Goal: Information Seeking & Learning: Learn about a topic

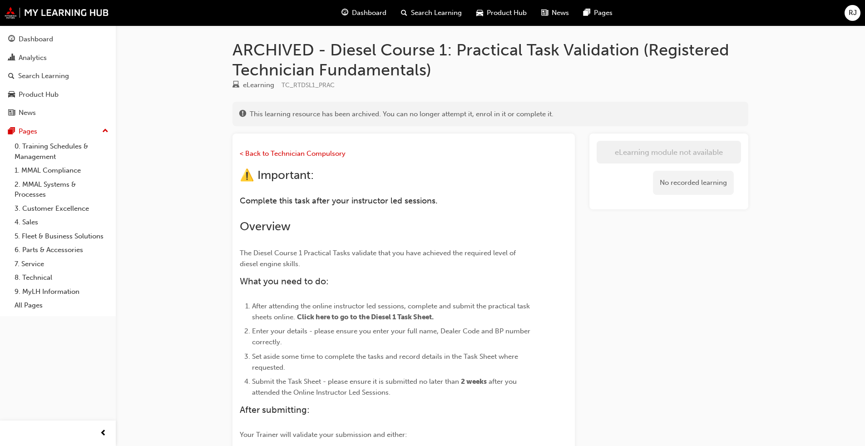
click at [364, 12] on span "Dashboard" at bounding box center [369, 13] width 35 height 10
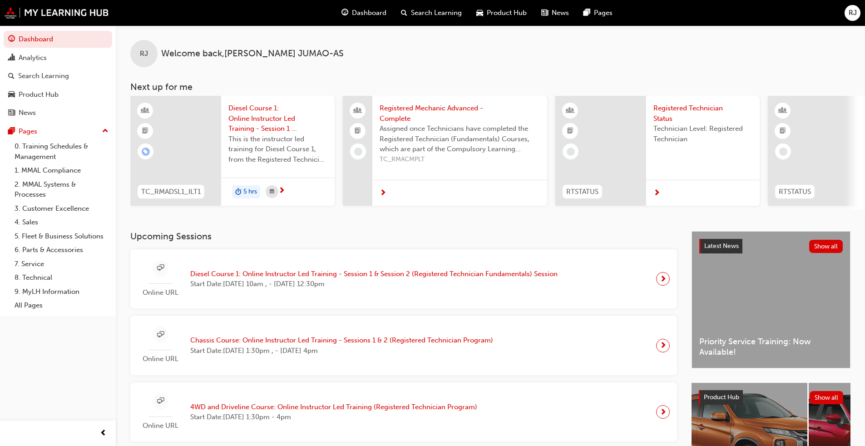
click at [663, 285] on span "next-icon" at bounding box center [663, 279] width 7 height 13
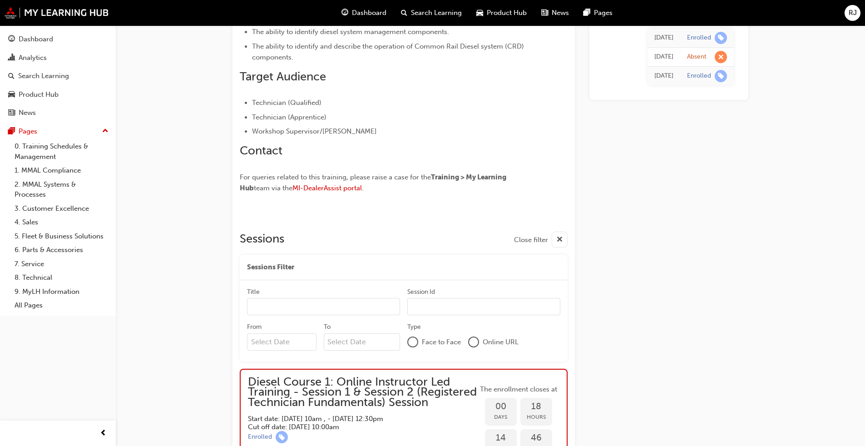
scroll to position [64, 0]
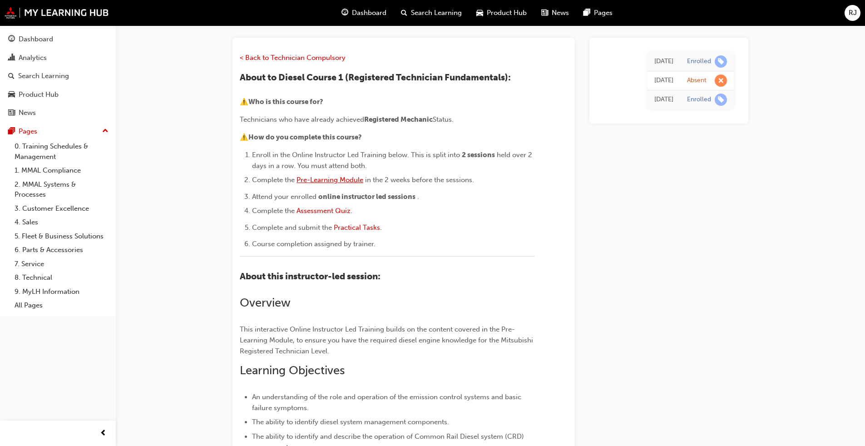
click at [312, 179] on span "Pre-Learning Module" at bounding box center [330, 180] width 67 height 8
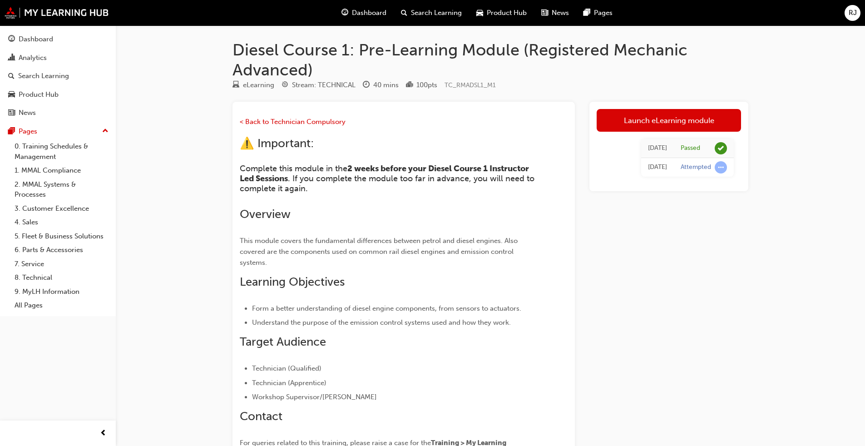
scroll to position [139, 0]
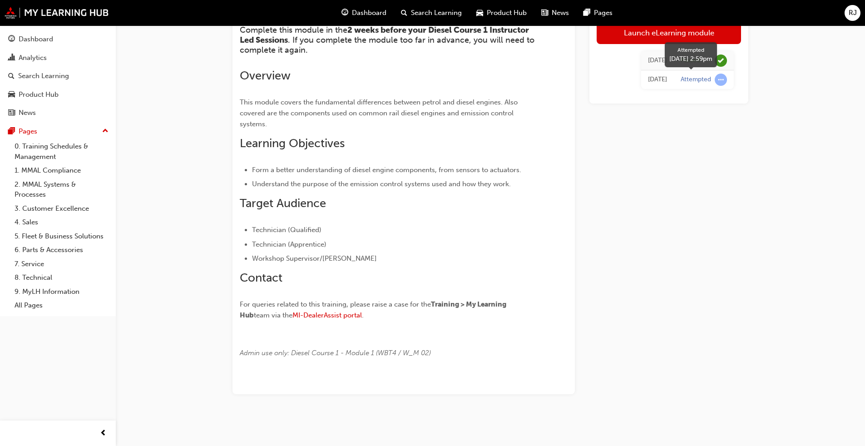
click at [720, 79] on span "learningRecordVerb_ATTEMPT-icon" at bounding box center [721, 79] width 12 height 12
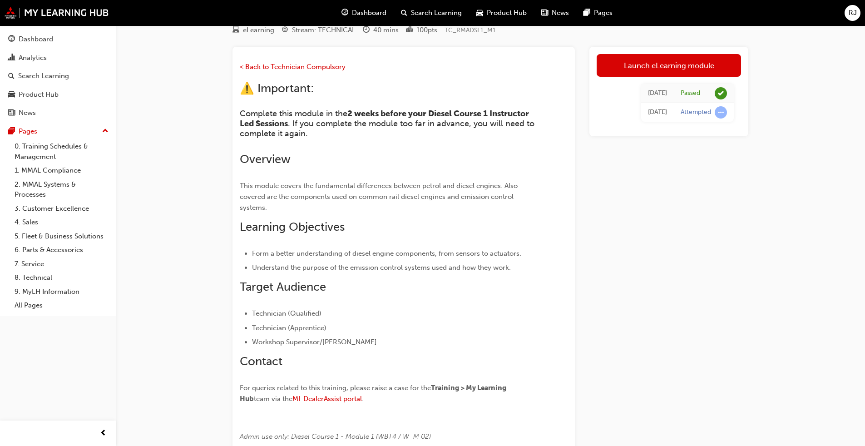
scroll to position [73, 0]
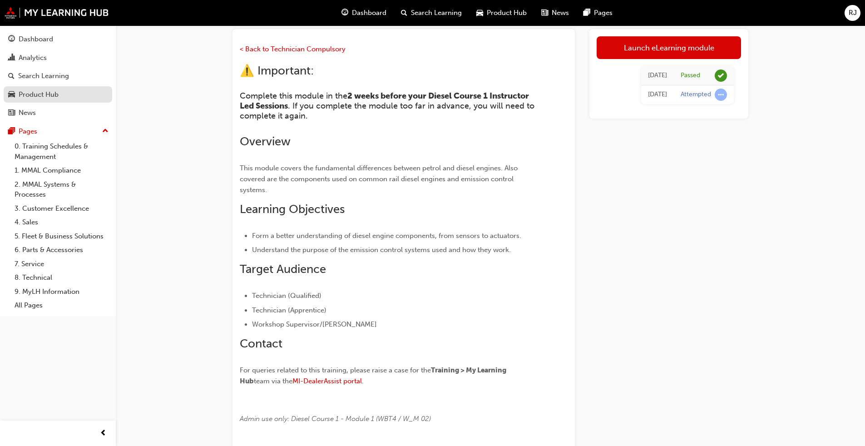
click at [36, 96] on div "Product Hub" at bounding box center [39, 94] width 40 height 10
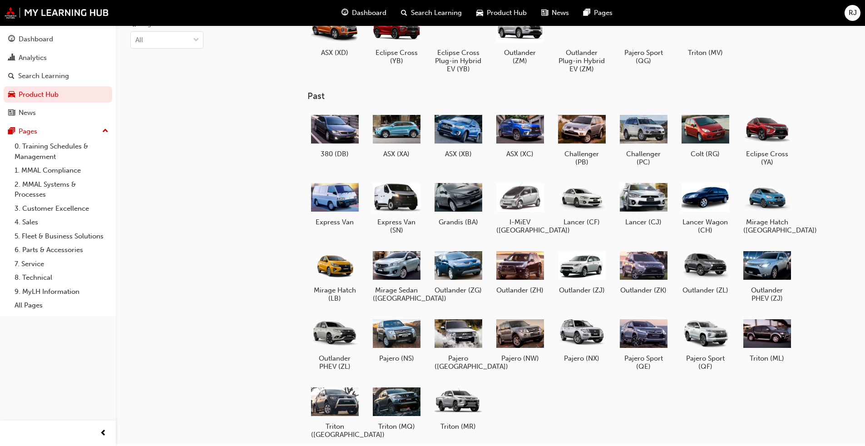
scroll to position [55, 0]
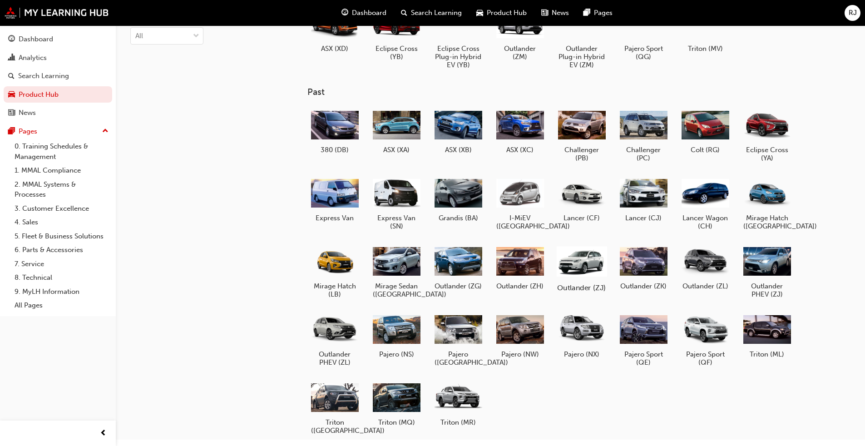
click at [572, 263] on div at bounding box center [581, 261] width 50 height 36
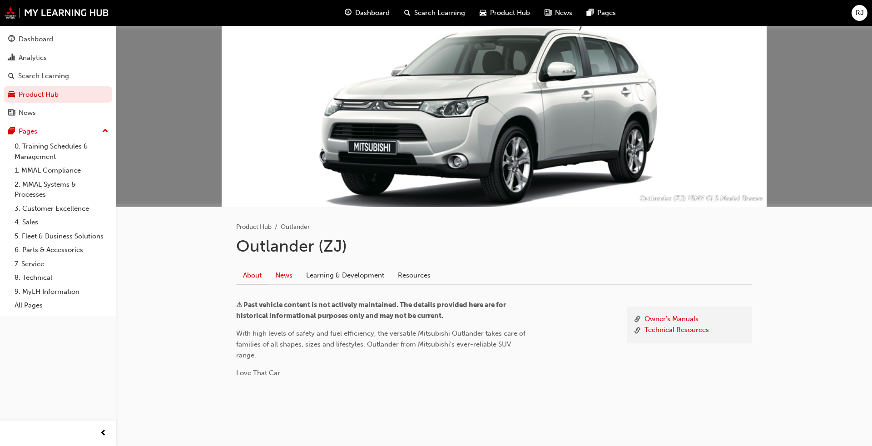
click at [288, 279] on link "News" at bounding box center [283, 275] width 31 height 17
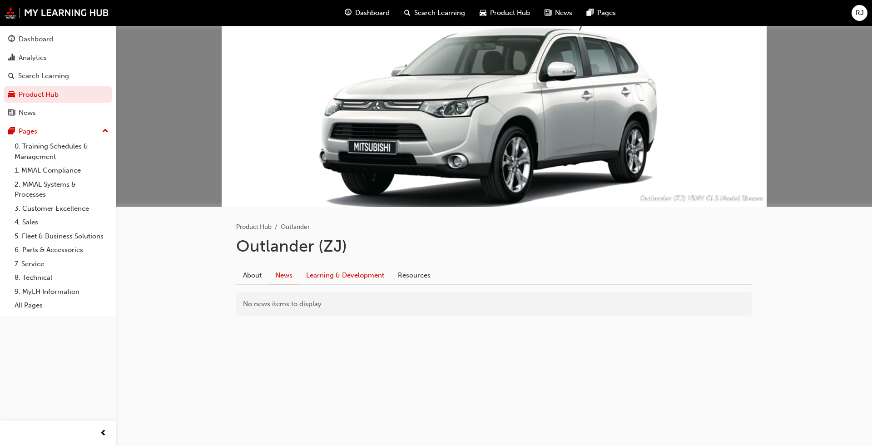
click at [322, 274] on link "Learning & Development" at bounding box center [345, 275] width 92 height 17
click at [415, 279] on link "Resources" at bounding box center [414, 275] width 46 height 17
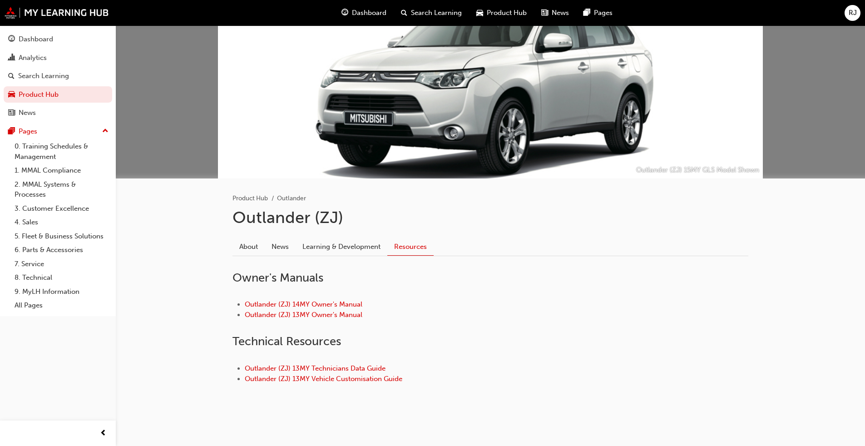
scroll to position [33, 0]
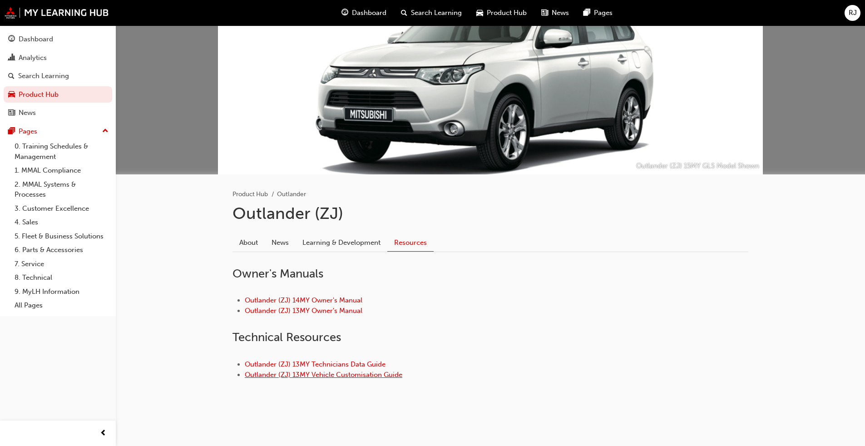
click at [354, 377] on link "Outlander (ZJ) 13MY Vehicle Customisation Guide" at bounding box center [324, 375] width 158 height 8
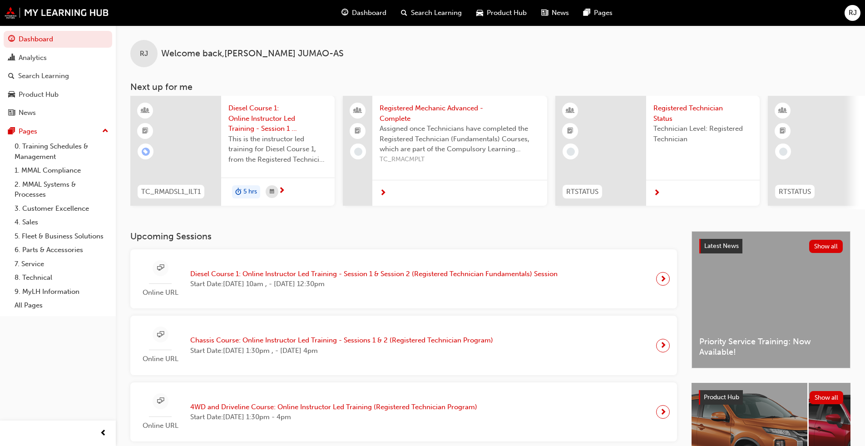
click at [113, 331] on div "Dashboard Analytics Search Learning Product Hub News Pages Pages 0. Training Sc…" at bounding box center [58, 211] width 116 height 423
click at [30, 94] on div "Product Hub" at bounding box center [39, 94] width 40 height 10
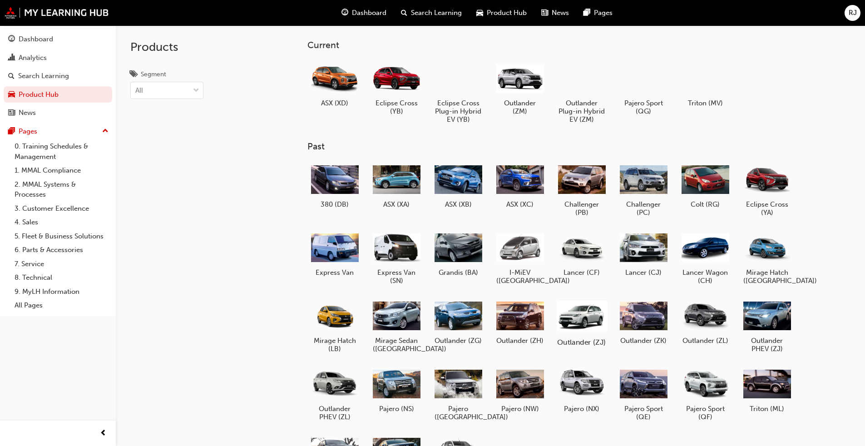
click at [571, 315] on div at bounding box center [581, 316] width 50 height 36
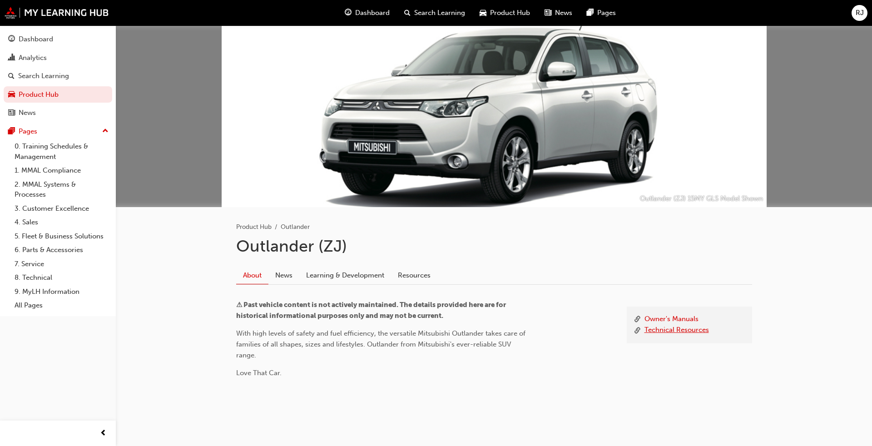
click at [646, 327] on link "Technical Resources" at bounding box center [677, 330] width 65 height 11
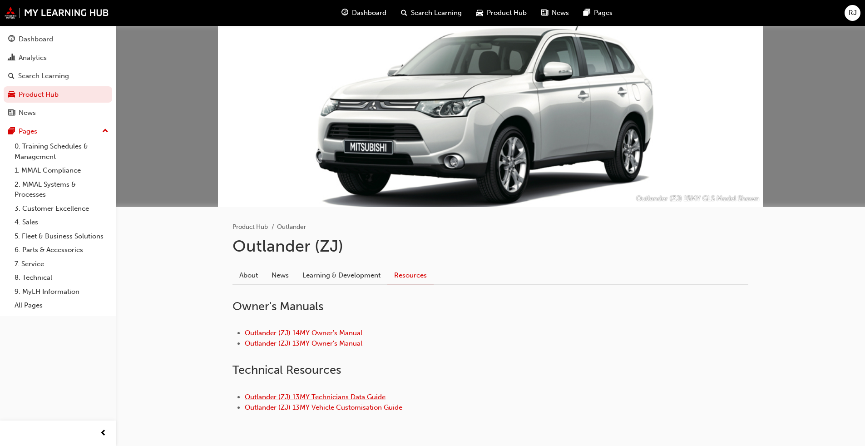
click at [332, 399] on link "Outlander (ZJ) 13MY Technicians Data Guide" at bounding box center [315, 397] width 141 height 8
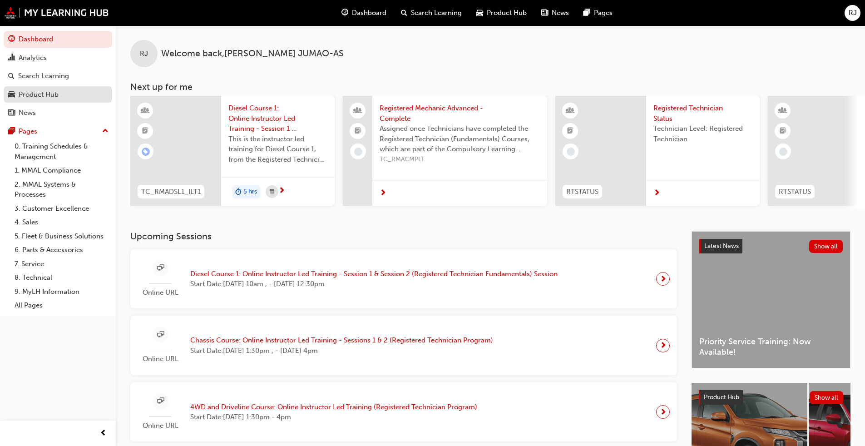
click at [58, 94] on div "Product Hub" at bounding box center [39, 94] width 40 height 10
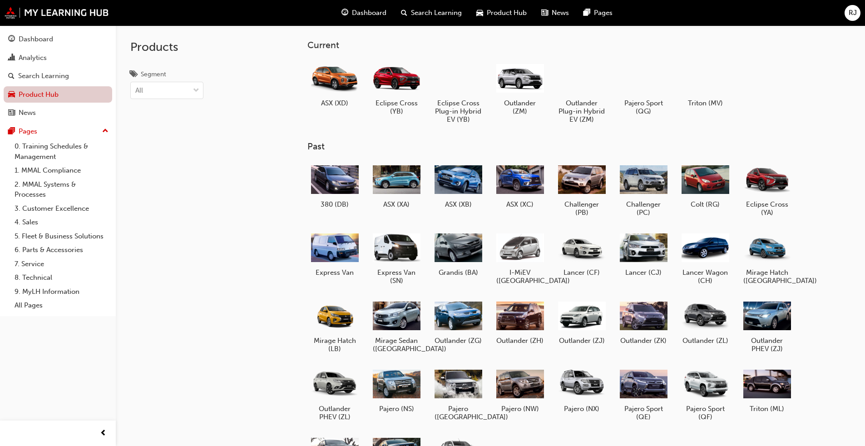
click at [58, 94] on link "Product Hub" at bounding box center [58, 94] width 109 height 17
click at [454, 310] on div at bounding box center [581, 316] width 50 height 36
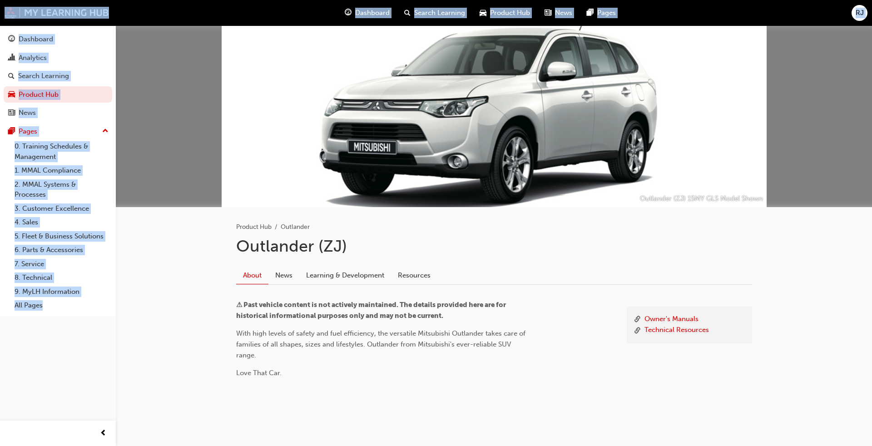
click at [454, 257] on div "Product Hub Outlander Outlander (ZJ) About News Learning & Development Resource…" at bounding box center [494, 318] width 545 height 222
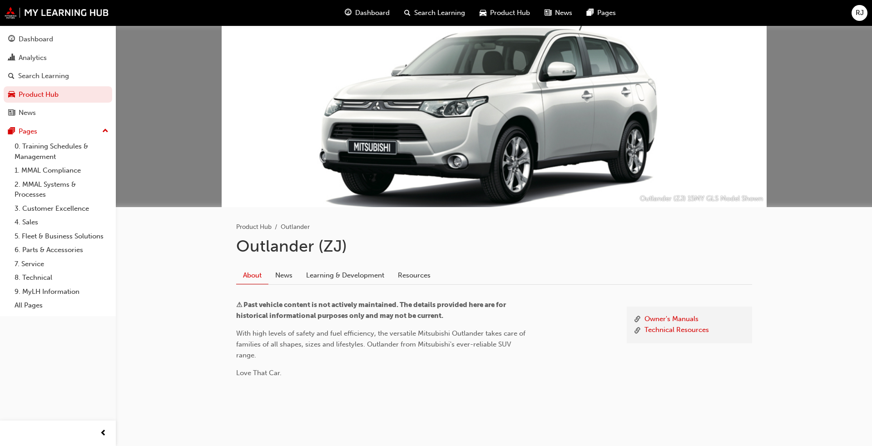
click at [417, 15] on span "Search Learning" at bounding box center [439, 13] width 51 height 10
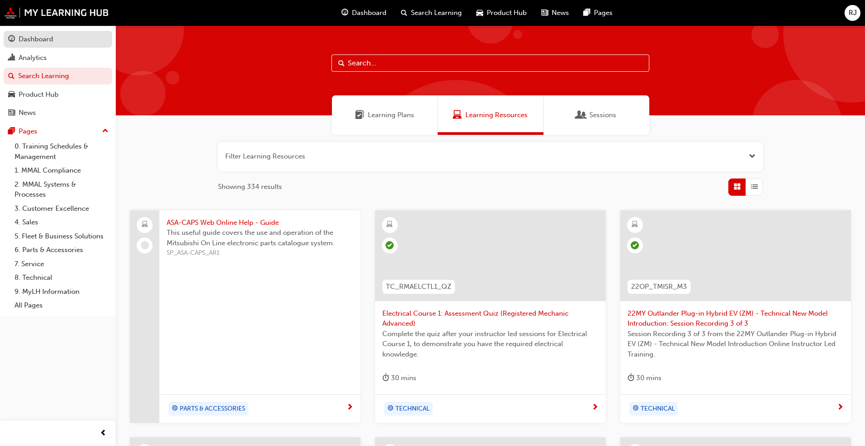
click at [46, 44] on div "Dashboard" at bounding box center [36, 39] width 35 height 10
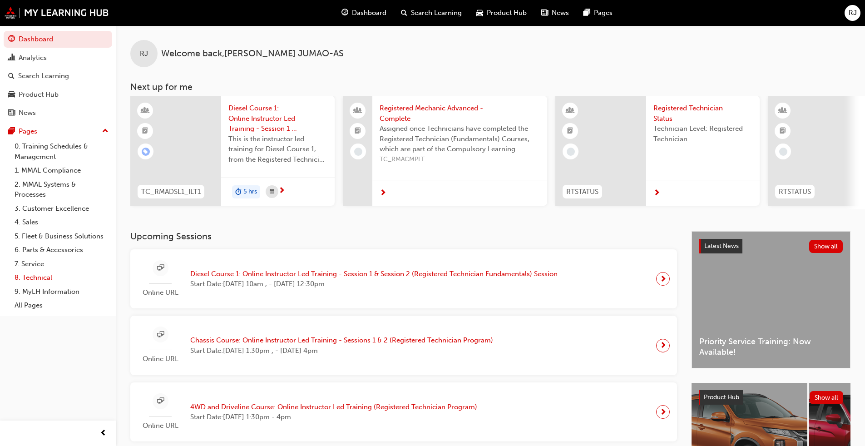
click at [46, 278] on link "8. Technical" at bounding box center [61, 278] width 101 height 14
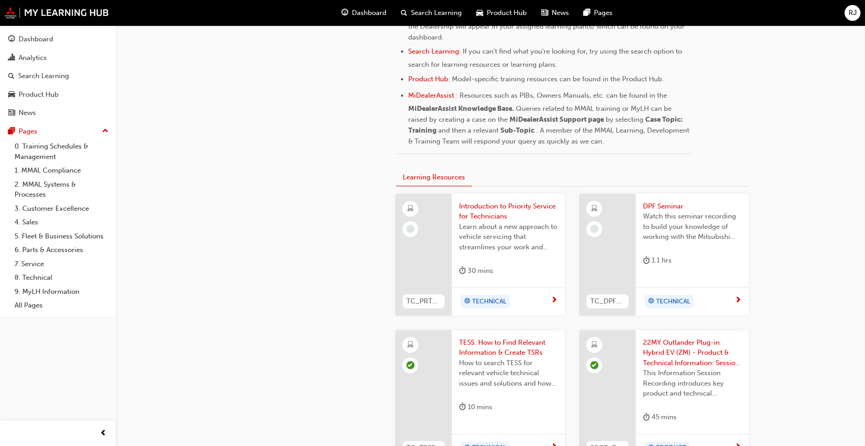
scroll to position [436, 0]
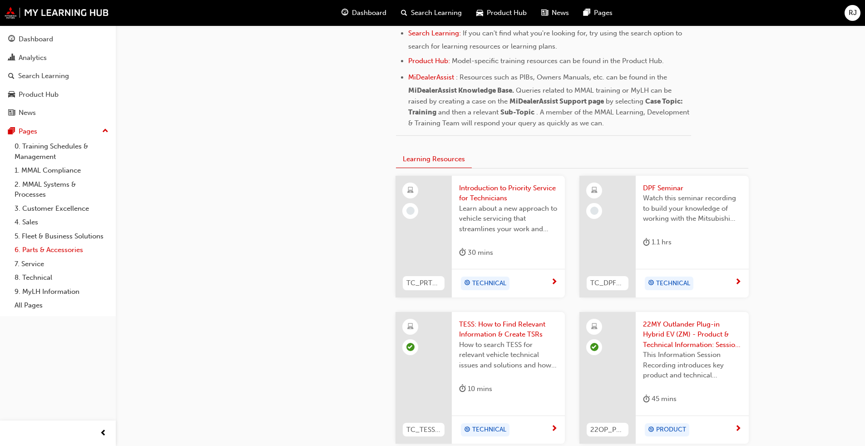
click at [65, 250] on link "6. Parts & Accessories" at bounding box center [61, 250] width 101 height 14
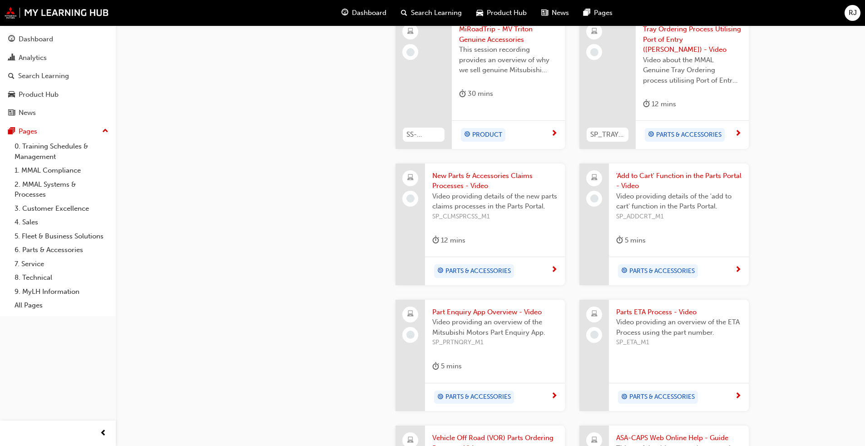
scroll to position [780, 0]
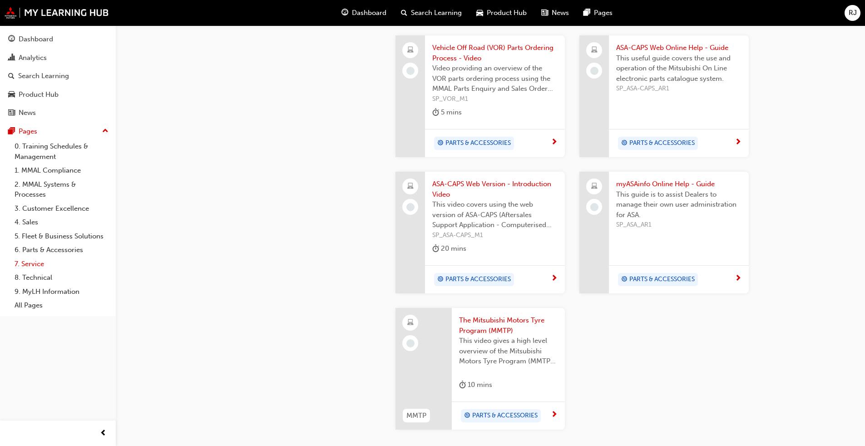
click at [40, 263] on link "7. Service" at bounding box center [61, 264] width 101 height 14
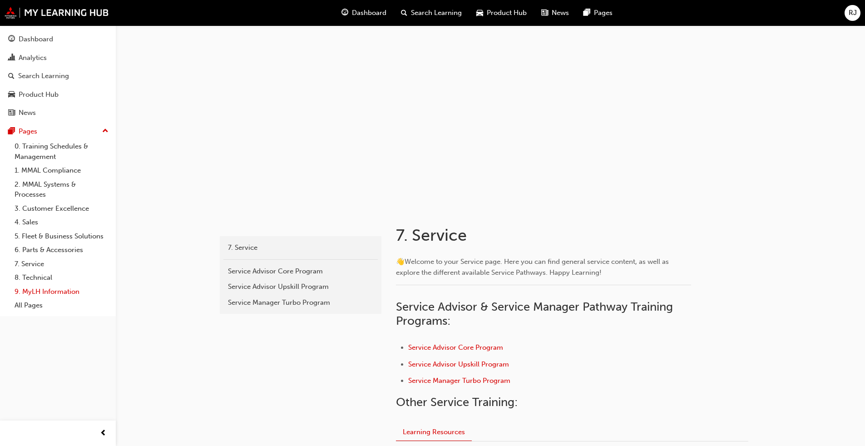
click at [47, 286] on link "9. MyLH Information" at bounding box center [61, 292] width 101 height 14
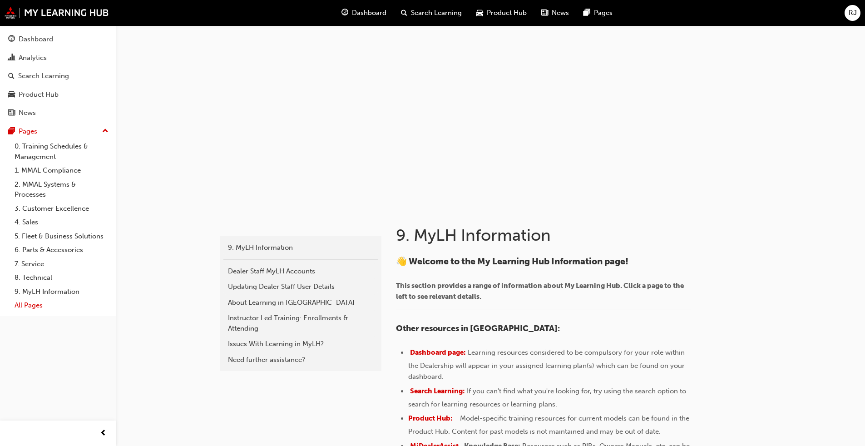
click at [28, 303] on link "All Pages" at bounding box center [61, 305] width 101 height 14
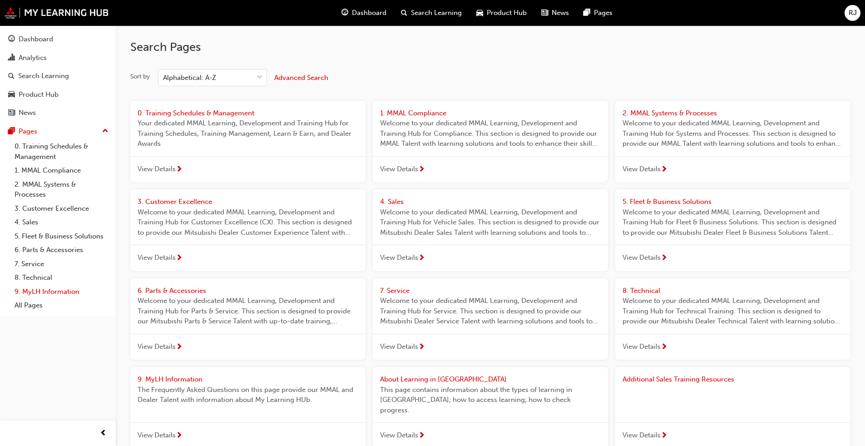
click at [40, 296] on link "9. MyLH Information" at bounding box center [61, 292] width 101 height 14
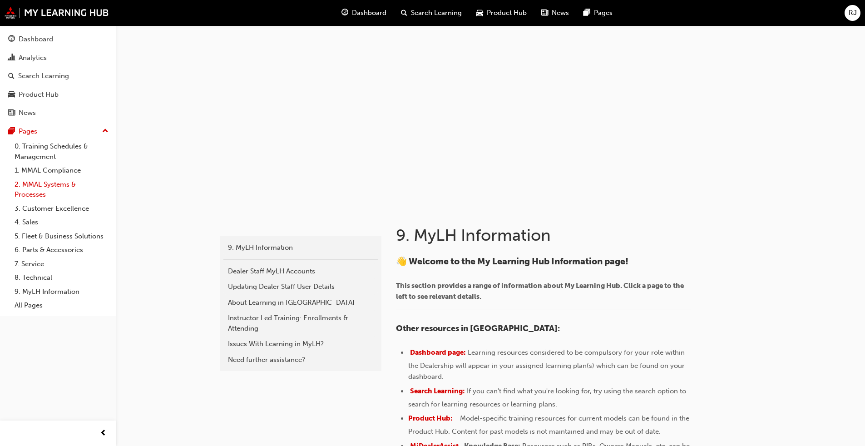
click at [46, 184] on link "2. MMAL Systems & Processes" at bounding box center [61, 190] width 101 height 24
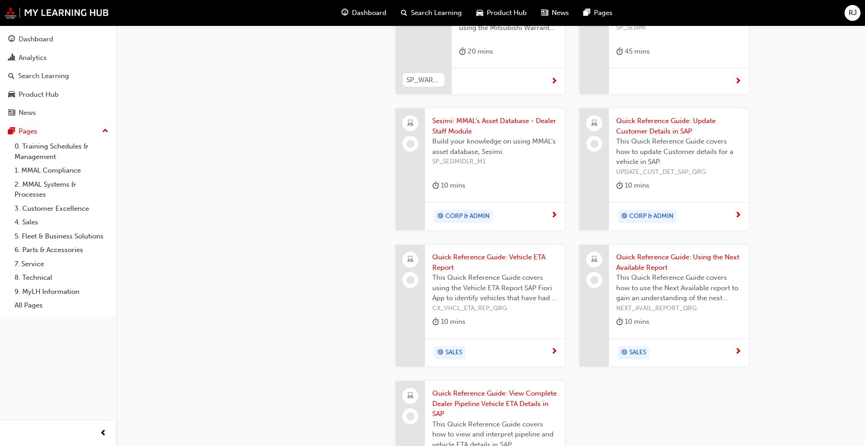
scroll to position [890, 0]
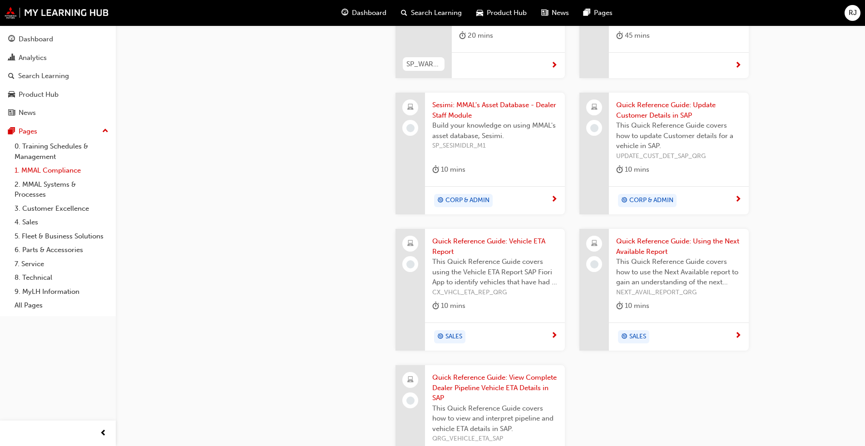
click at [35, 166] on link "1. MMAL Compliance" at bounding box center [61, 171] width 101 height 14
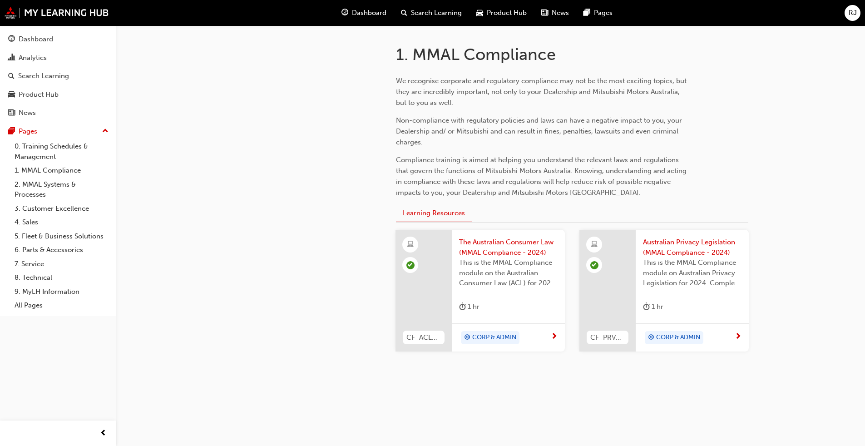
scroll to position [182, 0]
click at [22, 114] on div "News" at bounding box center [27, 113] width 17 height 10
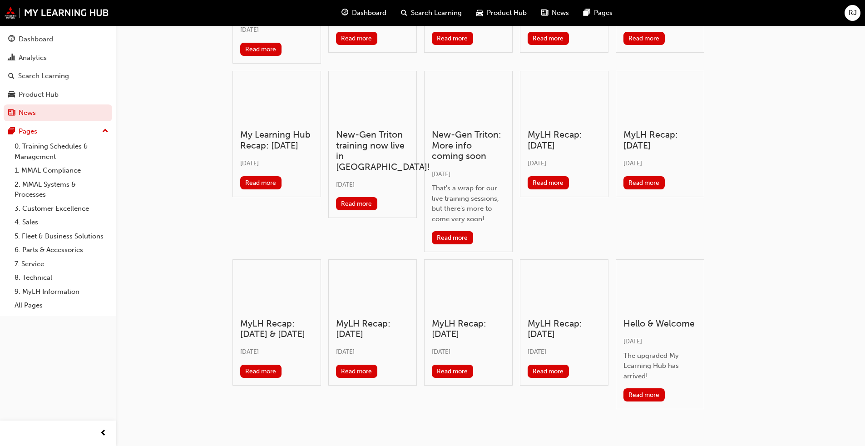
scroll to position [163, 0]
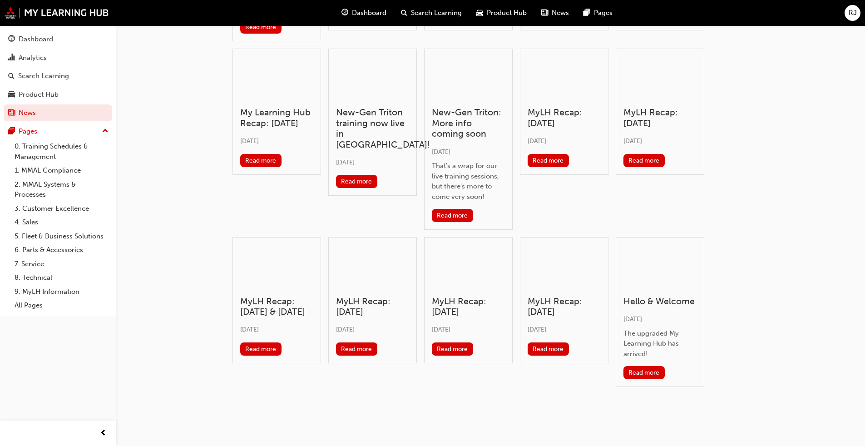
click at [454, 25] on div "Dashboard Search Learning Product Hub News Pages RJ" at bounding box center [432, 13] width 865 height 26
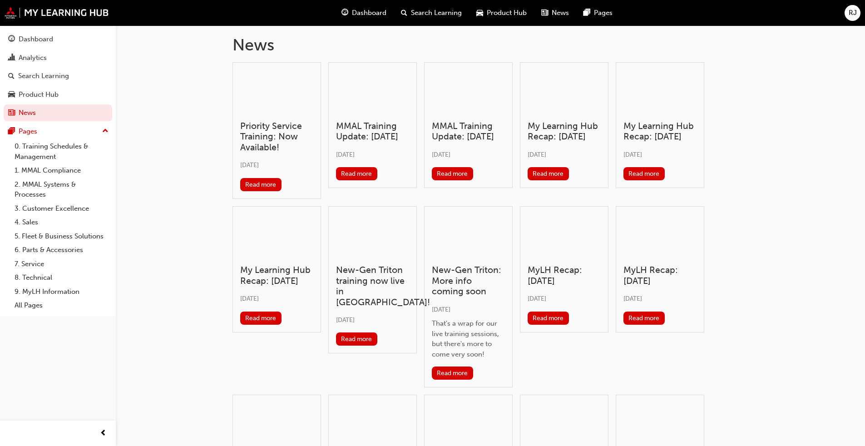
scroll to position [0, 0]
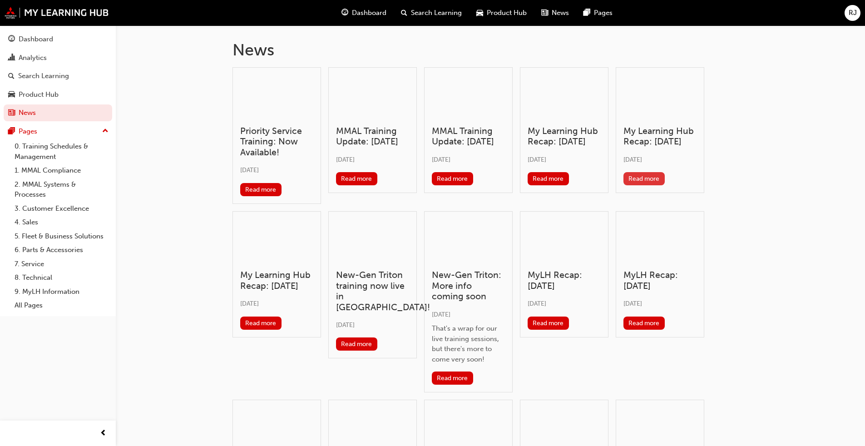
click at [454, 185] on button "Read more" at bounding box center [644, 178] width 41 height 13
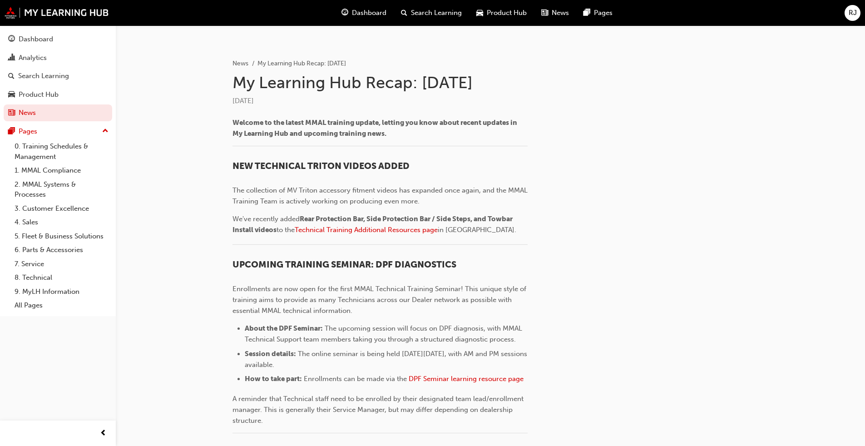
scroll to position [182, 0]
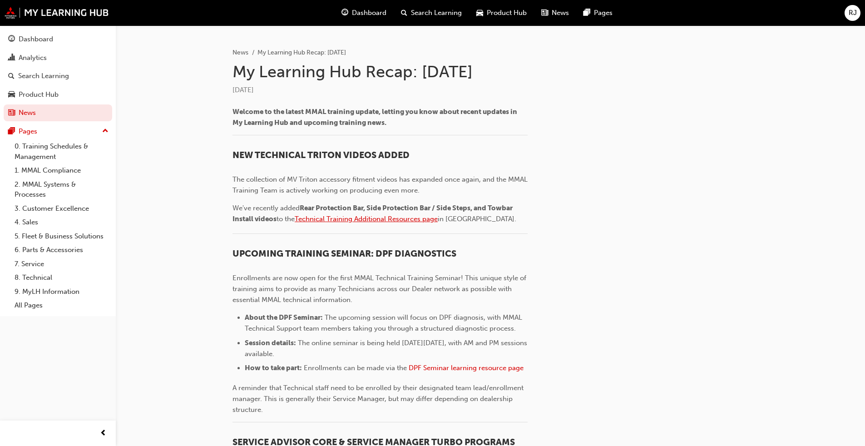
click at [356, 218] on span "Technical Training Additional Resources page" at bounding box center [366, 219] width 143 height 8
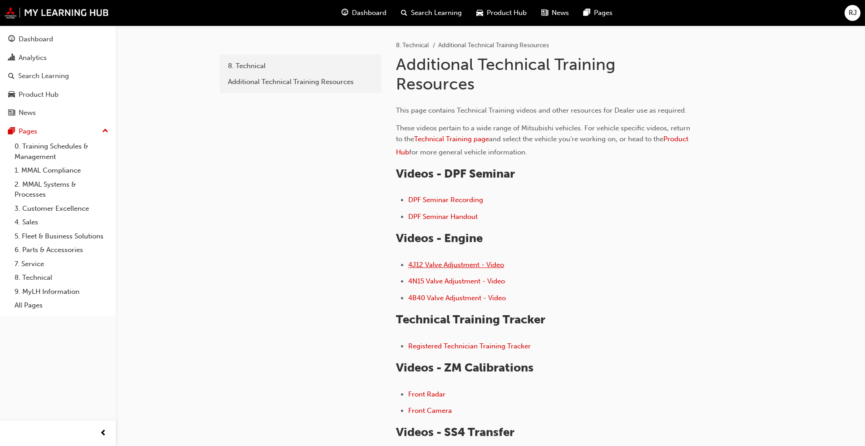
click at [437, 266] on span "4J12 Valve Adjustment - Video" at bounding box center [456, 265] width 96 height 8
